Goal: Navigation & Orientation: Understand site structure

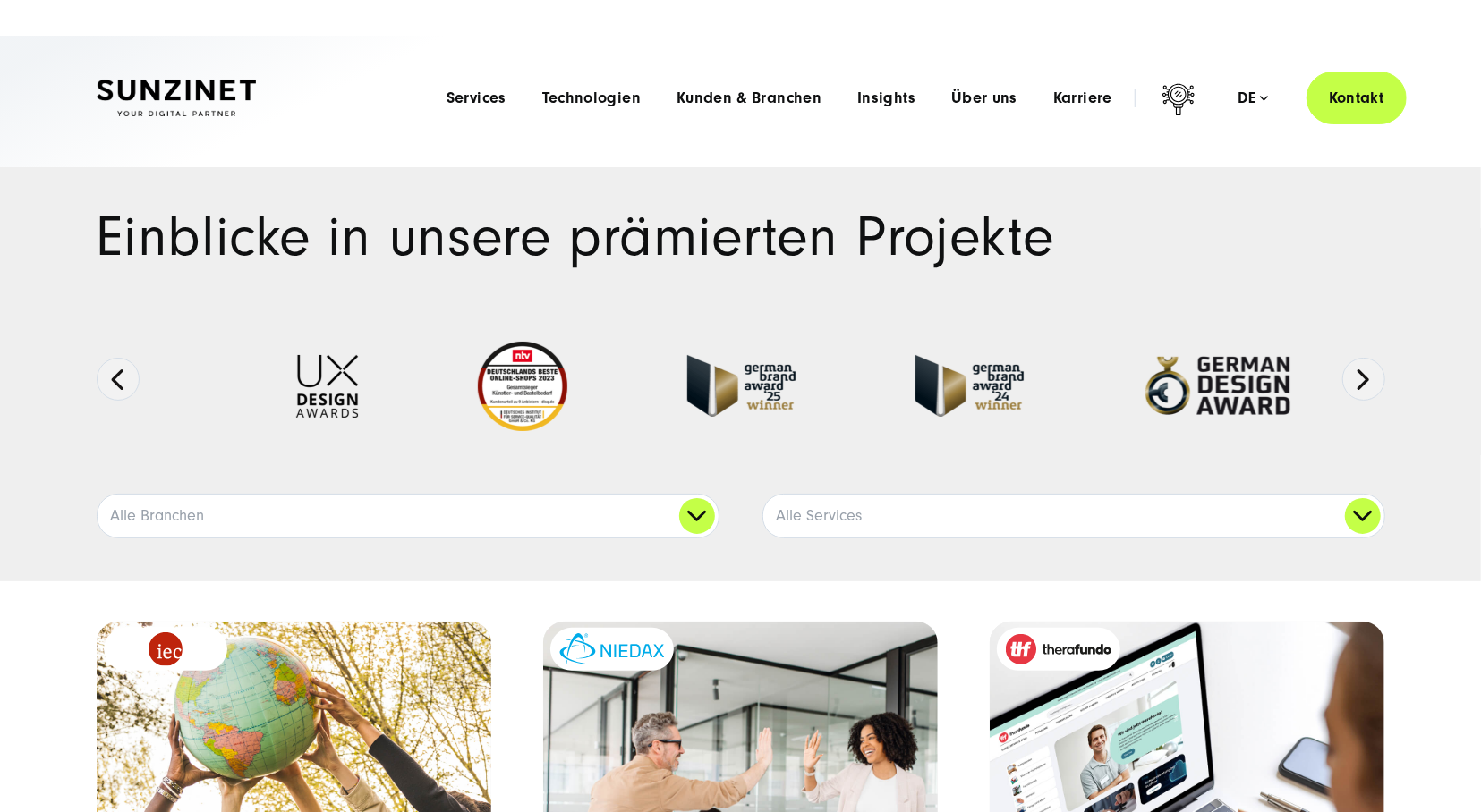
click at [487, 92] on span "Services" at bounding box center [476, 97] width 60 height 18
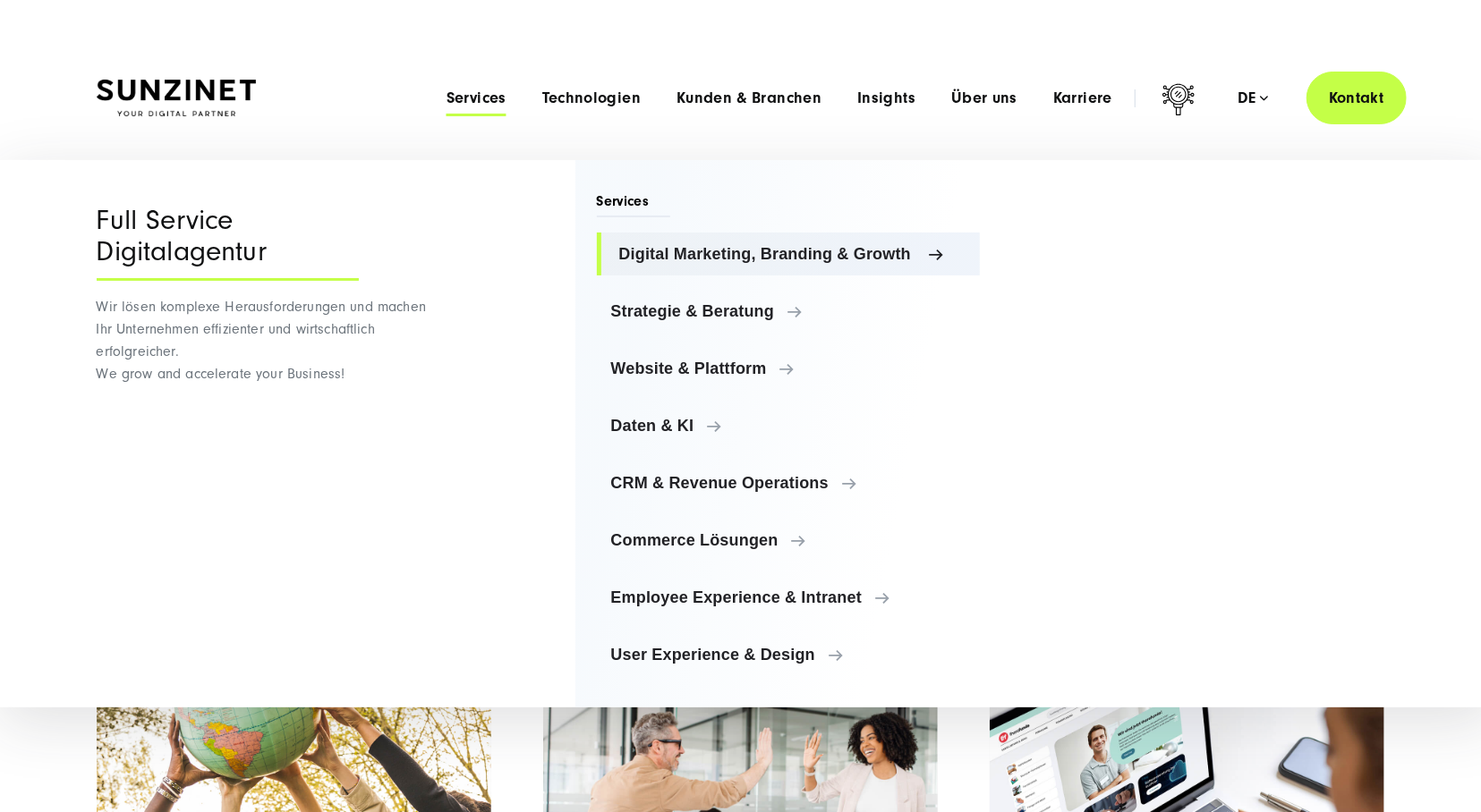
click at [694, 250] on span "Digital Marketing, Branding & Growth" at bounding box center [793, 253] width 347 height 18
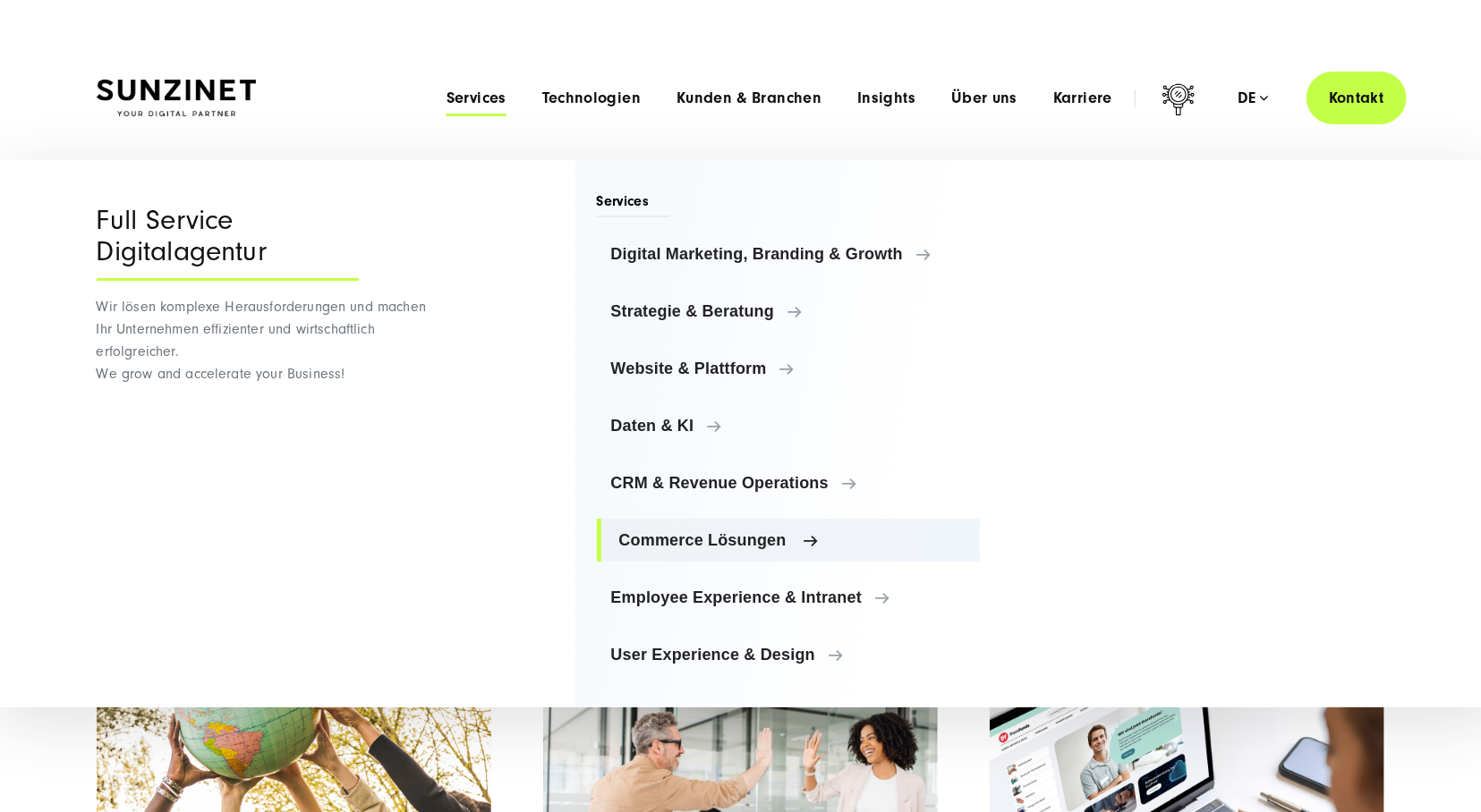
click at [674, 540] on span "Commerce Lösungen" at bounding box center [793, 540] width 347 height 18
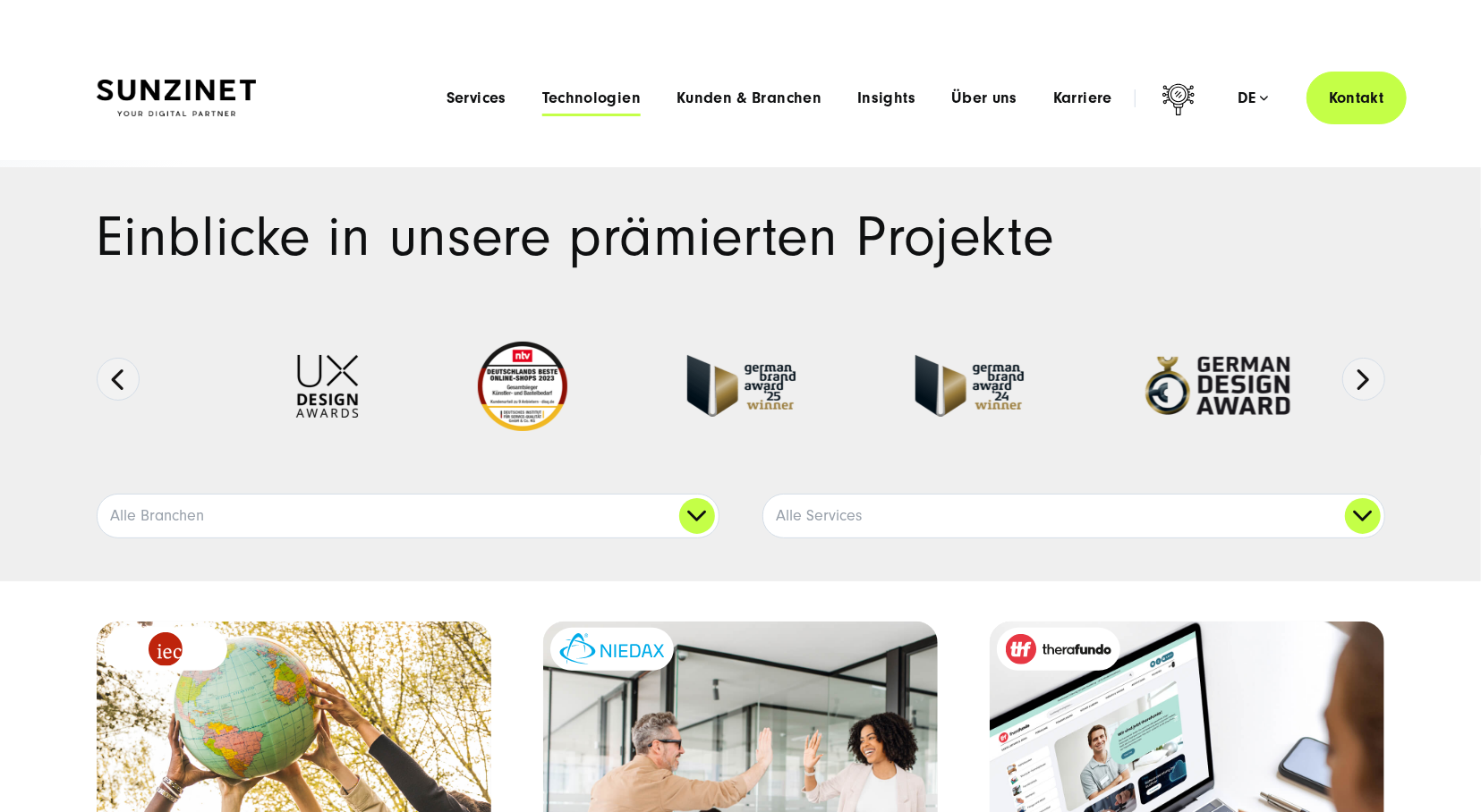
click at [634, 95] on span "Technologien" at bounding box center [591, 97] width 98 height 18
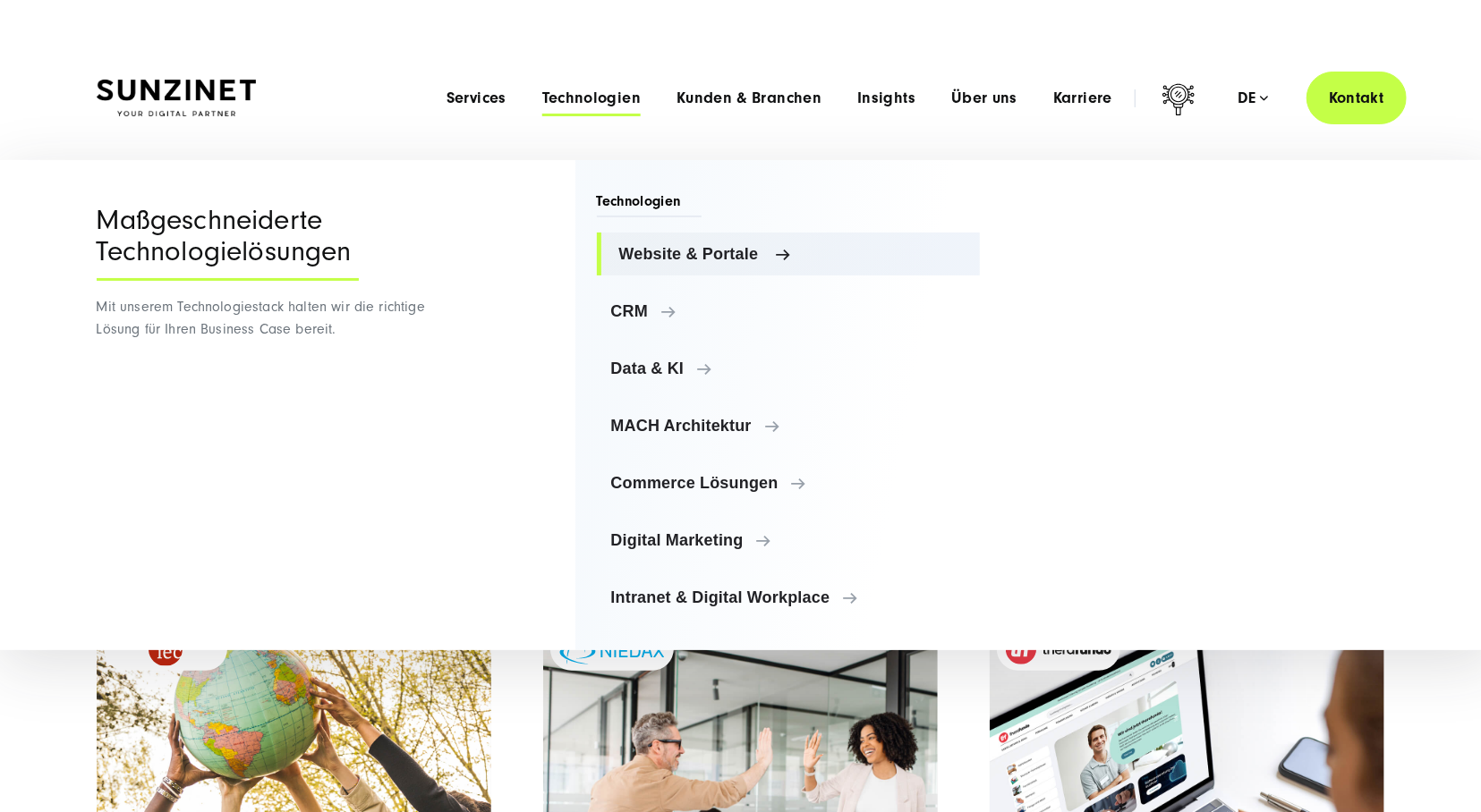
click at [678, 255] on span "Website & Portale" at bounding box center [793, 253] width 347 height 18
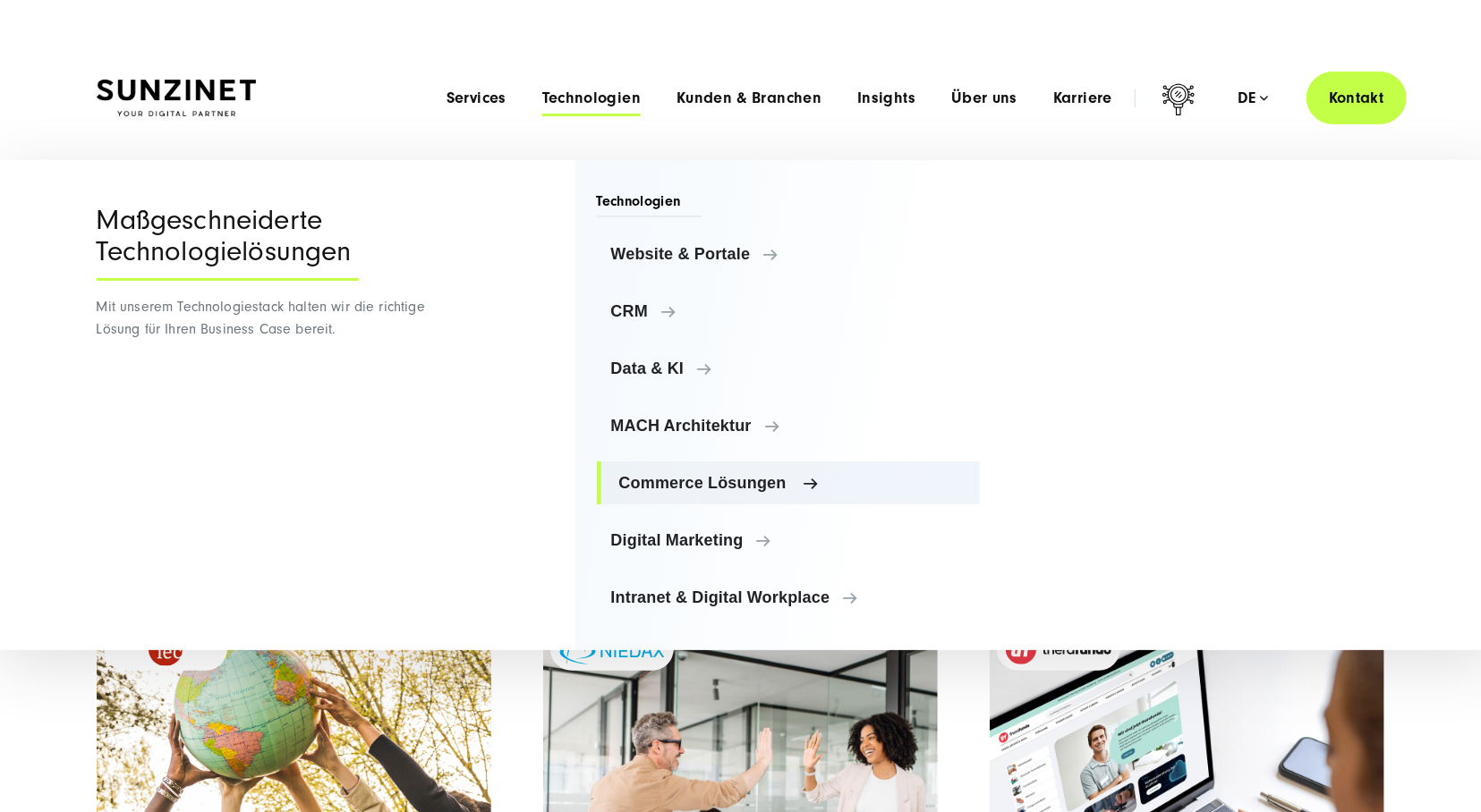
click at [696, 487] on span "Commerce Lösungen" at bounding box center [793, 483] width 347 height 18
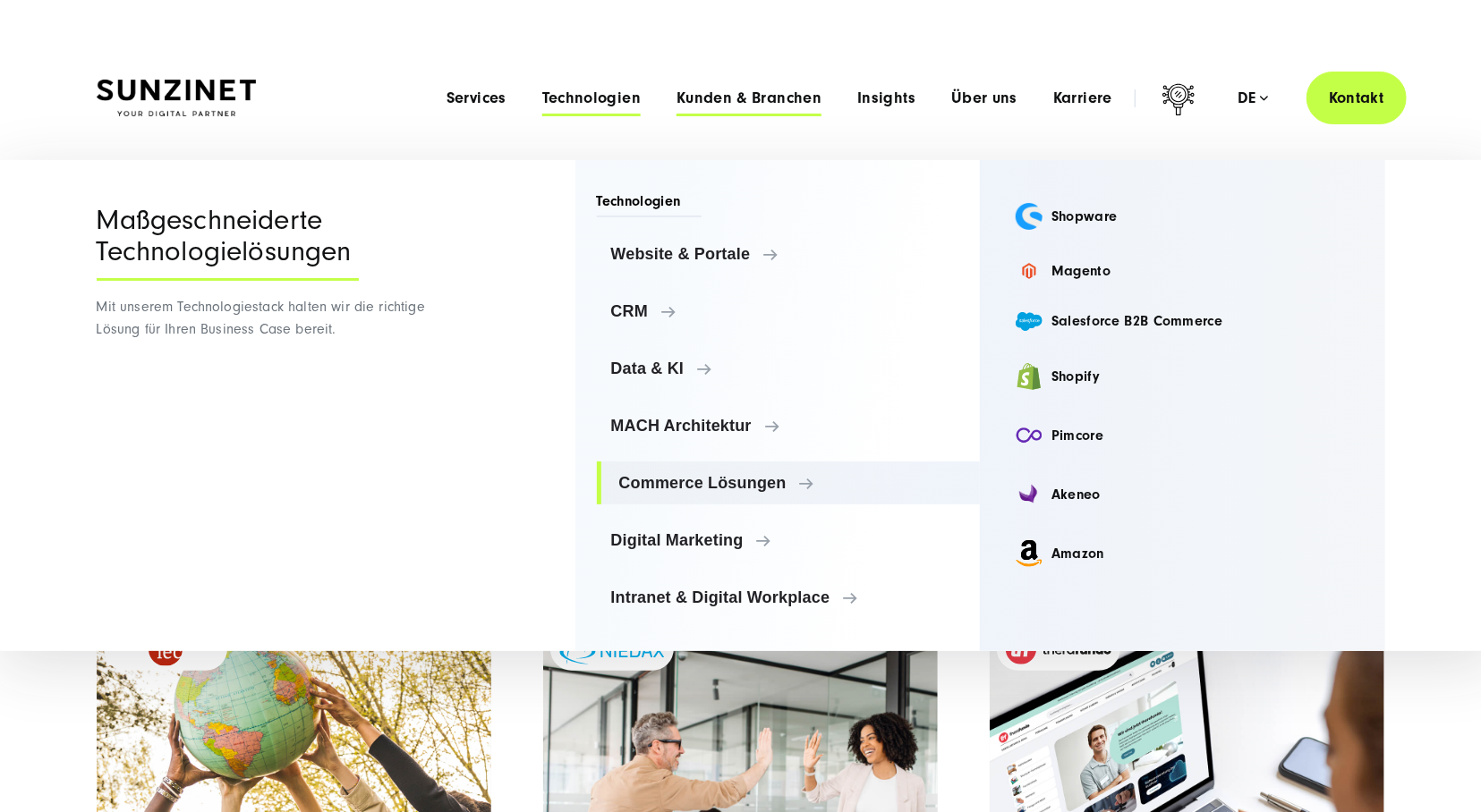
click at [739, 94] on span "Kunden & Branchen" at bounding box center [749, 97] width 145 height 18
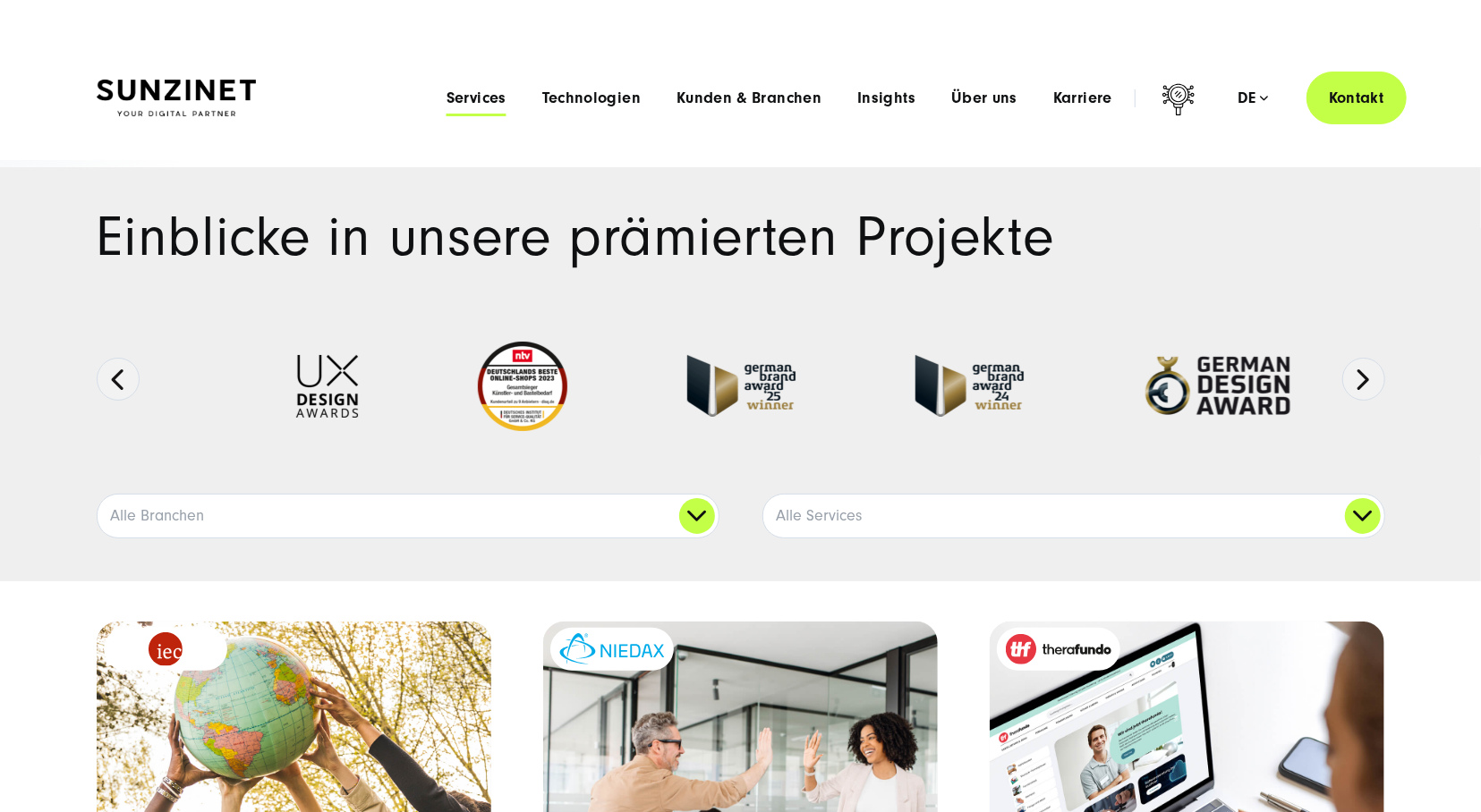
click at [472, 100] on span "Services" at bounding box center [476, 97] width 60 height 18
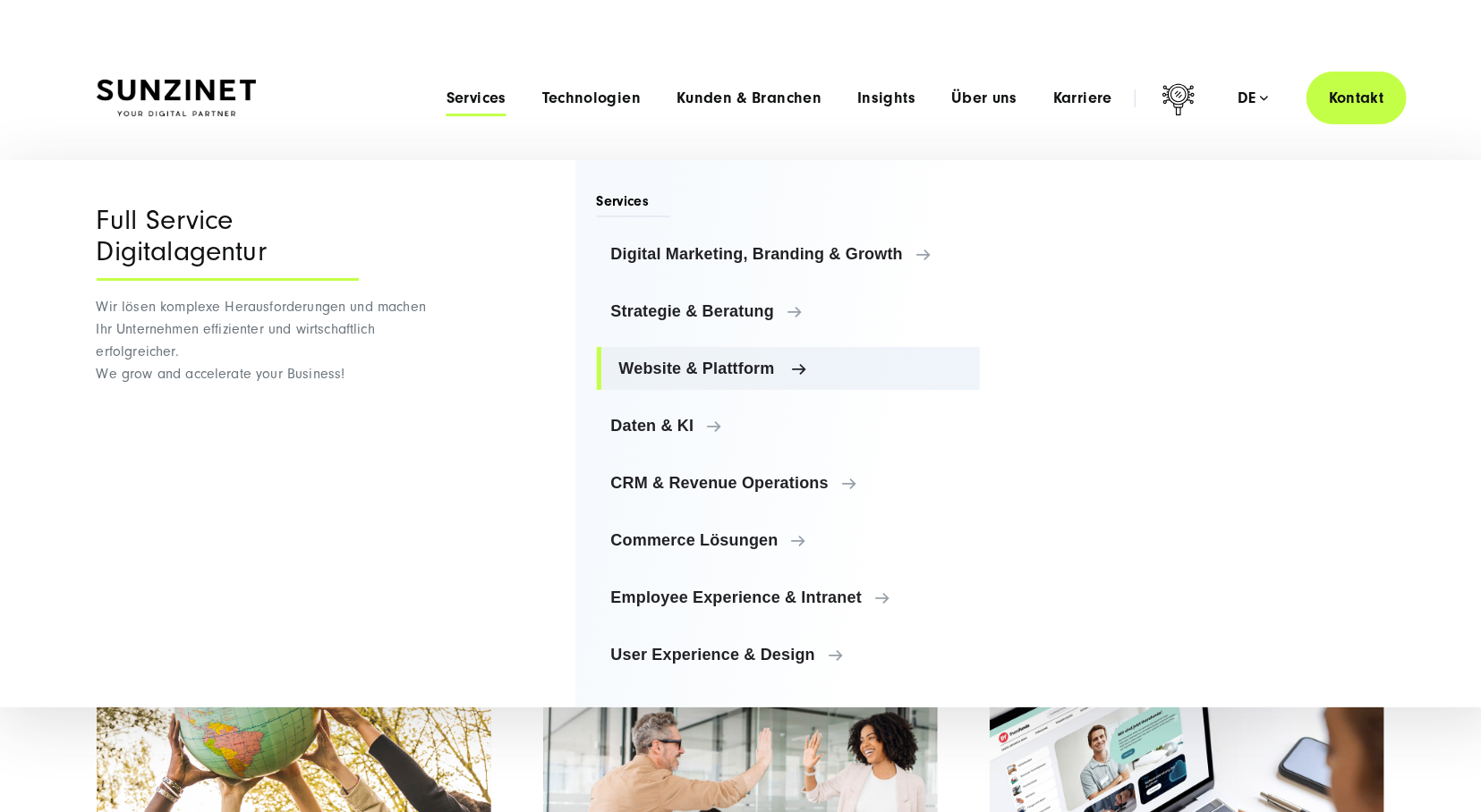
click at [734, 375] on span "Website & Plattform" at bounding box center [793, 368] width 347 height 18
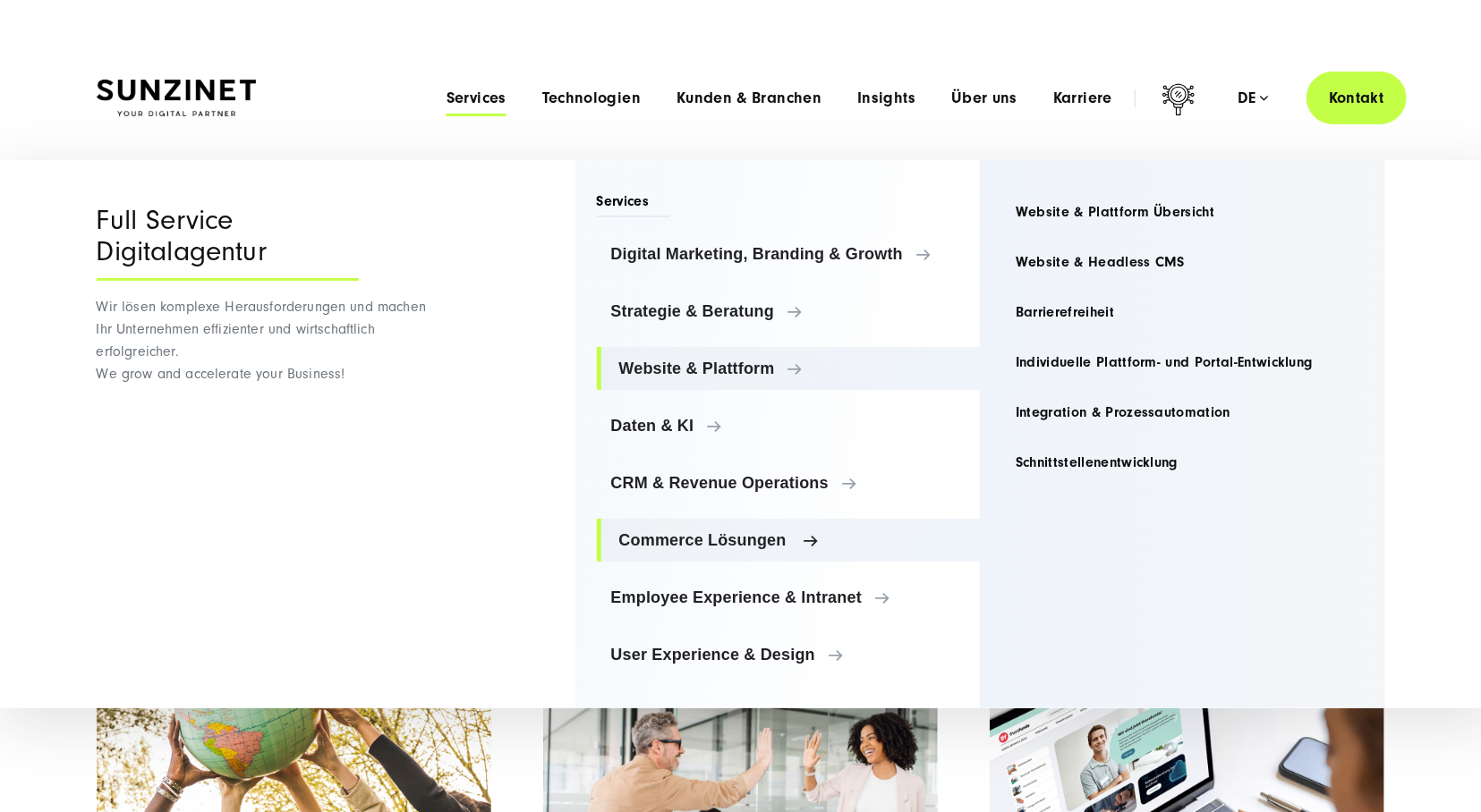
click at [766, 538] on span "Commerce Lösungen" at bounding box center [793, 540] width 347 height 18
